Goal: Transaction & Acquisition: Purchase product/service

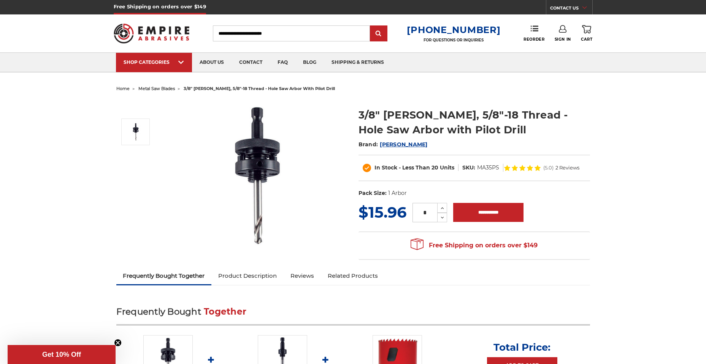
drag, startPoint x: 247, startPoint y: 149, endPoint x: 218, endPoint y: 154, distance: 29.7
click at [218, 154] on img at bounding box center [257, 176] width 152 height 152
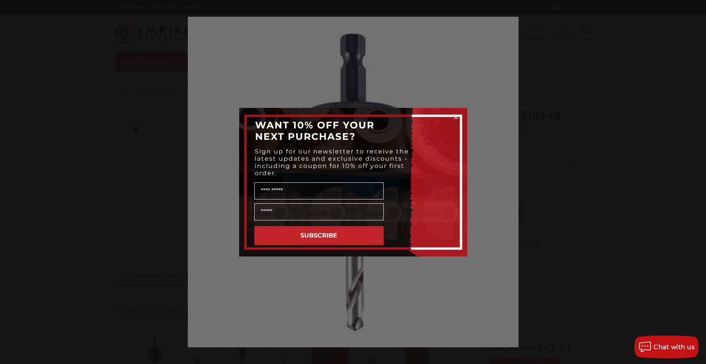
drag, startPoint x: 351, startPoint y: 156, endPoint x: 596, endPoint y: 161, distance: 245.4
click at [596, 161] on div "Close dialog WANT 10% OFF YOUR NEXT PURCHASE? Sign up for our newsletter to rec…" at bounding box center [353, 182] width 706 height 364
click at [552, 130] on div "Close dialog WANT 10% OFF YOUR NEXT PURCHASE? Sign up for our newsletter to rec…" at bounding box center [353, 182] width 706 height 364
drag, startPoint x: 471, startPoint y: 113, endPoint x: 537, endPoint y: 106, distance: 67.0
click at [493, 111] on div "Close dialog WANT 10% OFF YOUR NEXT PURCHASE? Sign up for our newsletter to rec…" at bounding box center [353, 182] width 706 height 364
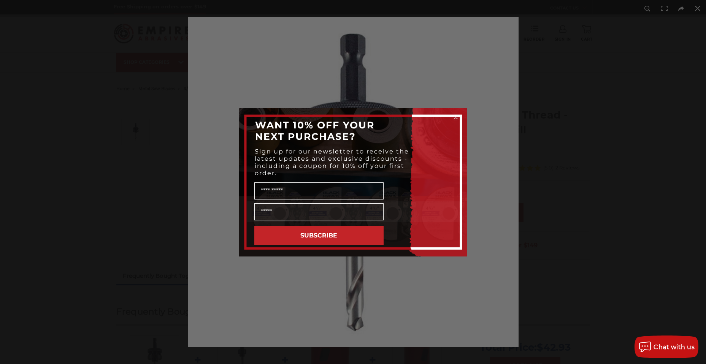
drag, startPoint x: 559, startPoint y: 102, endPoint x: 619, endPoint y: 60, distance: 72.6
click at [562, 101] on div "Close dialog WANT 10% OFF YOUR NEXT PURCHASE? Sign up for our newsletter to rec…" at bounding box center [353, 182] width 706 height 364
click at [666, 12] on div "Close dialog WANT 10% OFF YOUR NEXT PURCHASE? Sign up for our newsletter to rec…" at bounding box center [353, 182] width 706 height 364
click at [454, 116] on circle "Close dialog" at bounding box center [455, 117] width 7 height 7
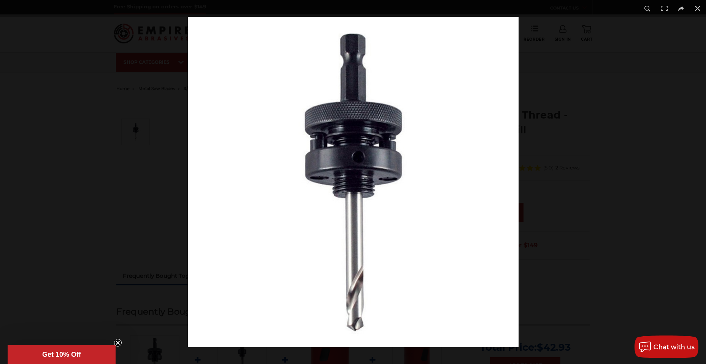
click at [584, 119] on div at bounding box center [541, 199] width 706 height 364
